Goal: Find specific fact: Find specific fact

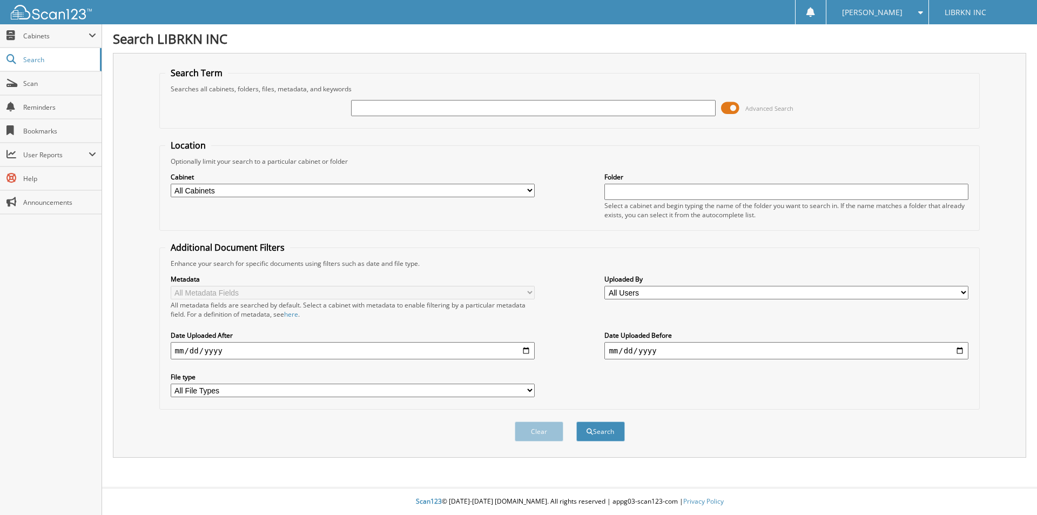
click at [730, 106] on span at bounding box center [730, 108] width 18 height 16
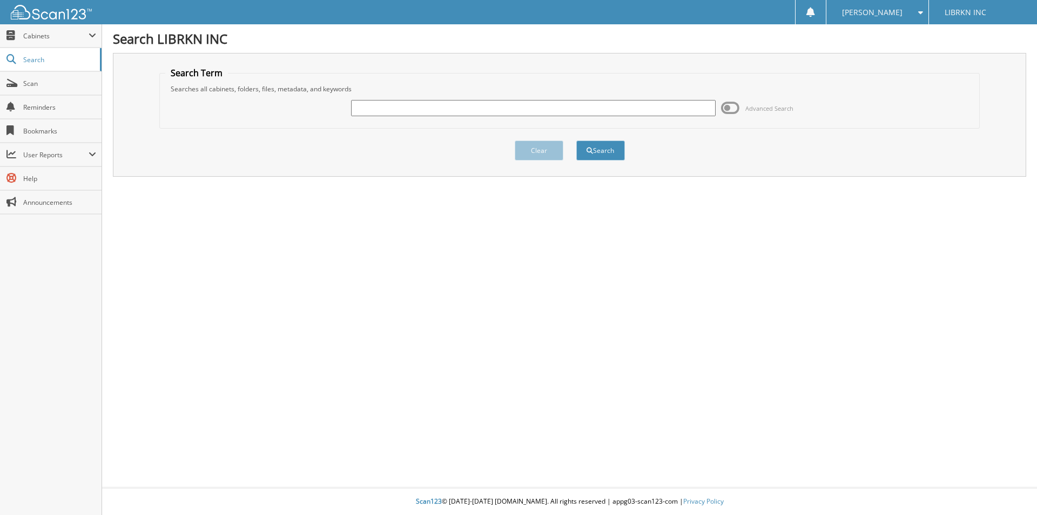
click at [588, 107] on input "text" at bounding box center [533, 108] width 364 height 16
type input "211112"
click at [603, 153] on button "Search" at bounding box center [600, 150] width 49 height 20
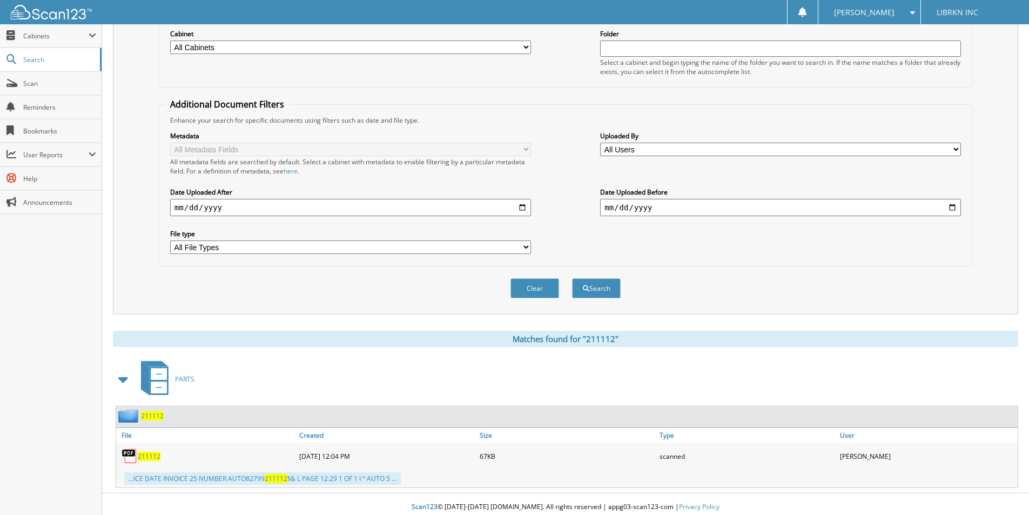
scroll to position [149, 0]
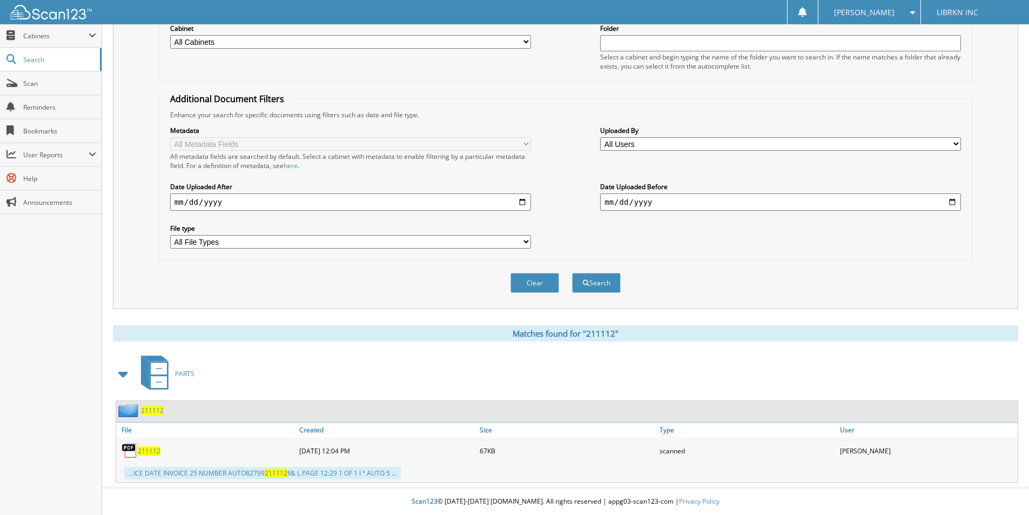
click at [183, 451] on div "211112" at bounding box center [206, 451] width 180 height 22
click at [294, 469] on div "...ICE DATE INVOICE 25 NUMBER AUTO82799 211112 §& L PAGE 12:29 1 OF 1 I ° AUTO …" at bounding box center [262, 473] width 277 height 12
click at [154, 452] on span "211112" at bounding box center [149, 450] width 23 height 9
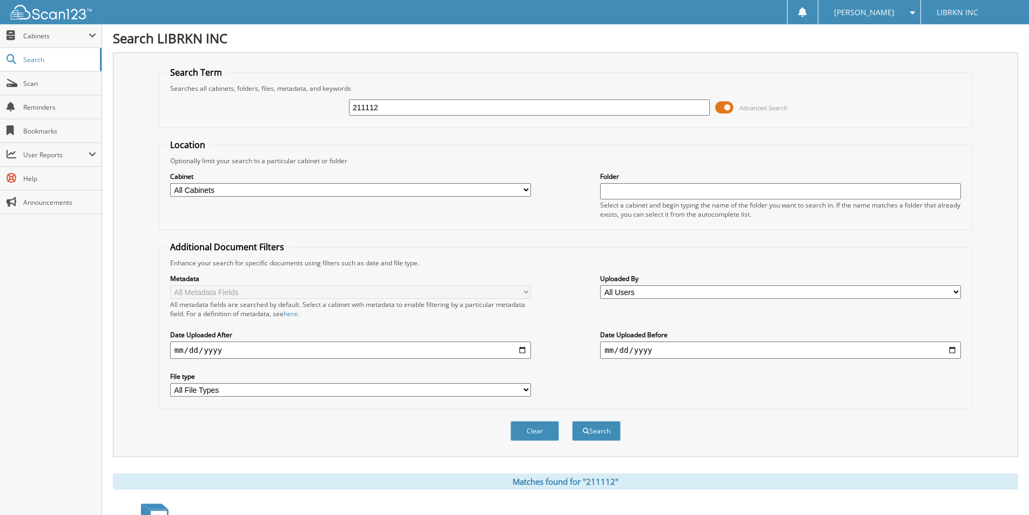
scroll to position [0, 0]
drag, startPoint x: 379, startPoint y: 108, endPoint x: 207, endPoint y: 113, distance: 172.4
click at [228, 117] on div "211112 Advanced Search" at bounding box center [566, 107] width 802 height 29
type input "211758"
click at [583, 429] on span "submit" at bounding box center [586, 431] width 6 height 6
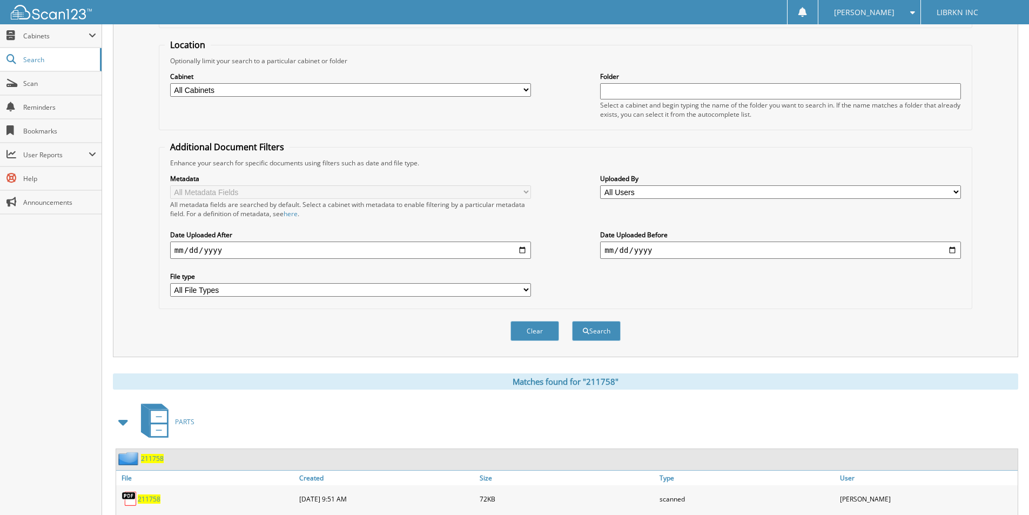
scroll to position [149, 0]
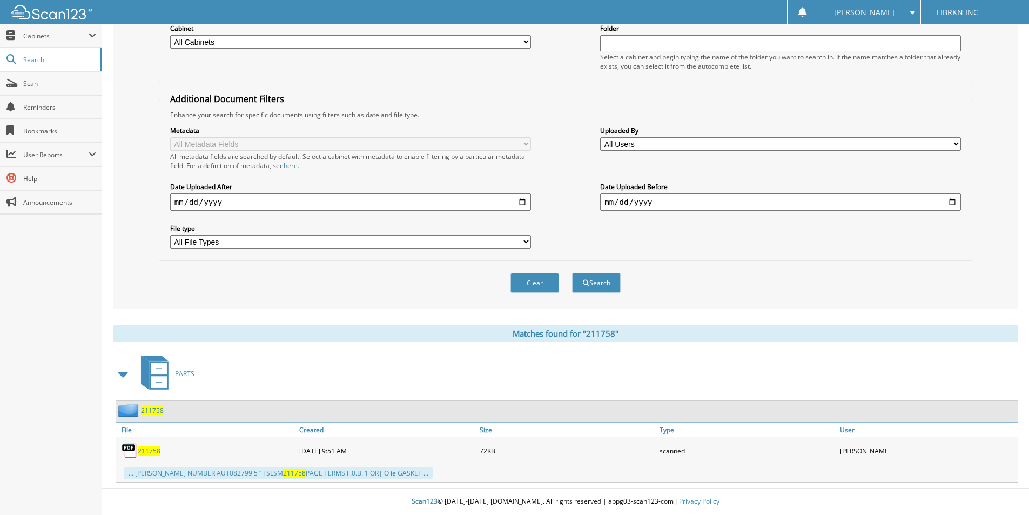
click at [243, 450] on div "211758" at bounding box center [206, 451] width 180 height 22
click at [146, 452] on span "211758" at bounding box center [149, 450] width 23 height 9
